Goal: Browse casually

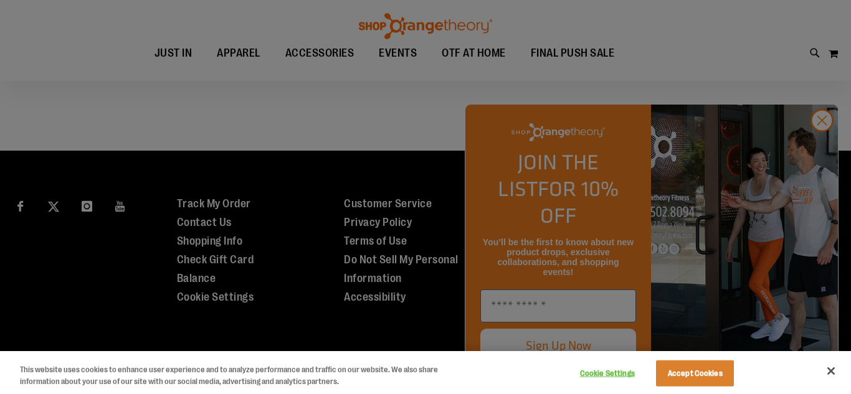
scroll to position [1239, 0]
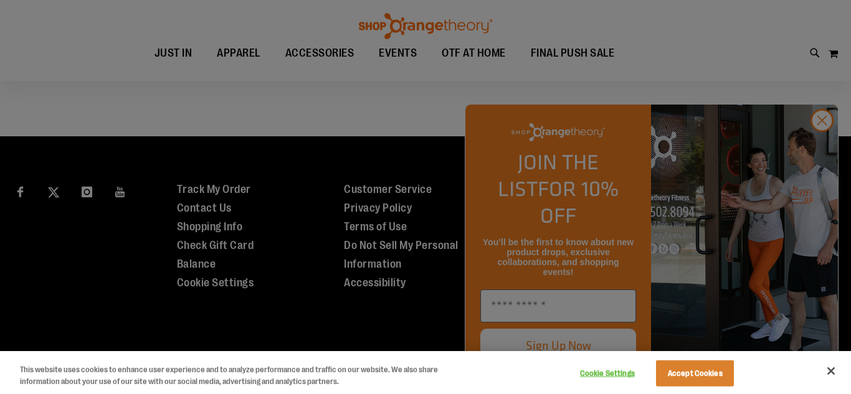
click at [823, 151] on div at bounding box center [425, 197] width 851 height 394
click at [819, 146] on div at bounding box center [425, 197] width 851 height 394
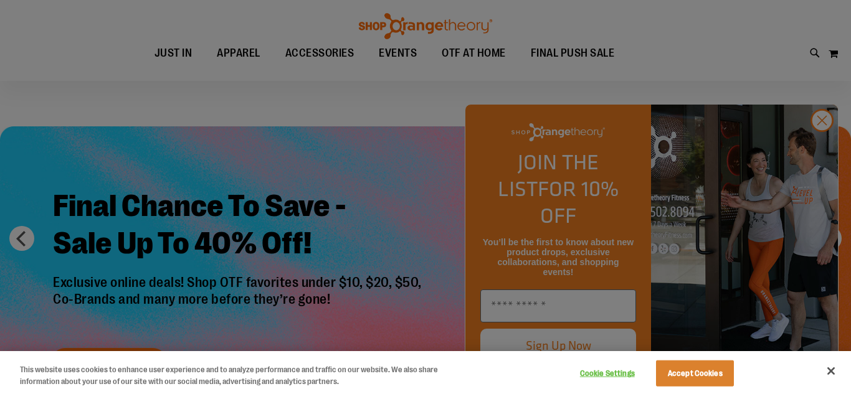
scroll to position [66, 0]
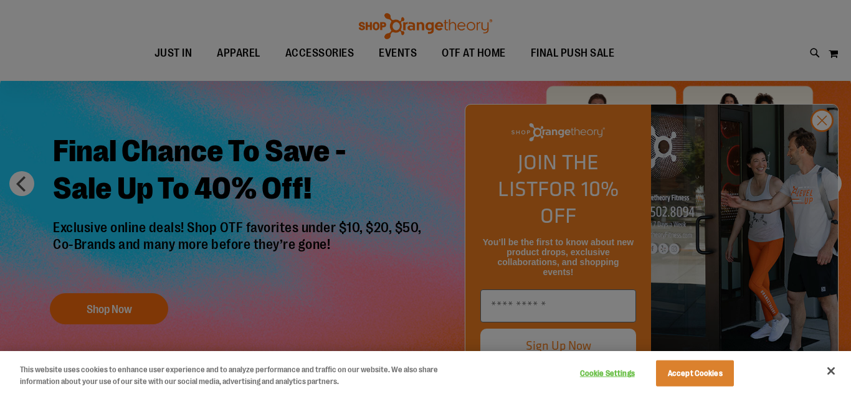
click at [470, 49] on div at bounding box center [425, 197] width 851 height 394
click at [470, 55] on div at bounding box center [425, 197] width 851 height 394
click at [819, 144] on div at bounding box center [425, 197] width 851 height 394
click at [397, 55] on div at bounding box center [425, 197] width 851 height 394
drag, startPoint x: 305, startPoint y: 48, endPoint x: 267, endPoint y: 60, distance: 39.4
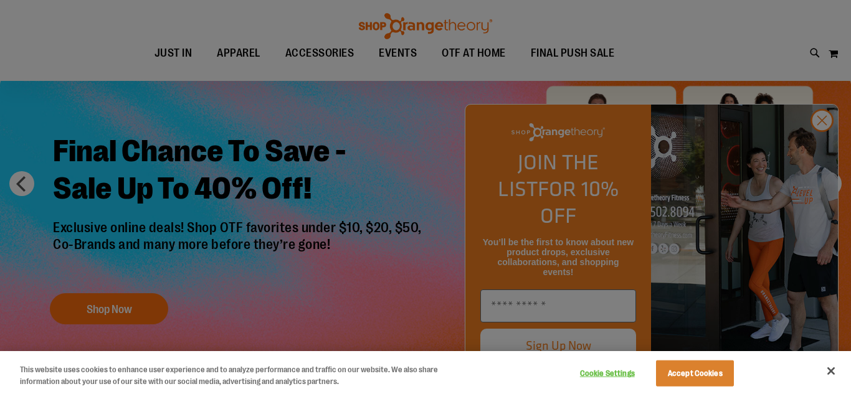
click at [303, 50] on div at bounding box center [425, 197] width 851 height 394
drag, startPoint x: 235, startPoint y: 55, endPoint x: 191, endPoint y: 59, distance: 45.0
click at [234, 57] on div at bounding box center [425, 197] width 851 height 394
click at [182, 56] on div at bounding box center [425, 197] width 851 height 394
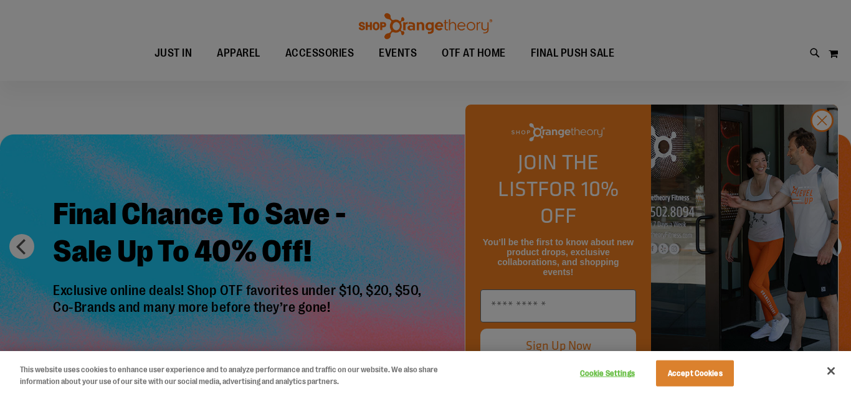
scroll to position [0, 0]
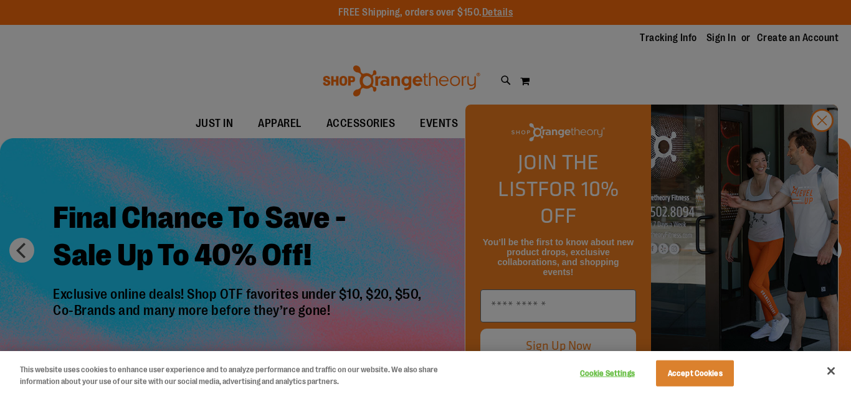
click at [689, 32] on div at bounding box center [425, 197] width 851 height 394
click at [382, 13] on div at bounding box center [425, 197] width 851 height 394
